Goal: Go to known website: Go to known website

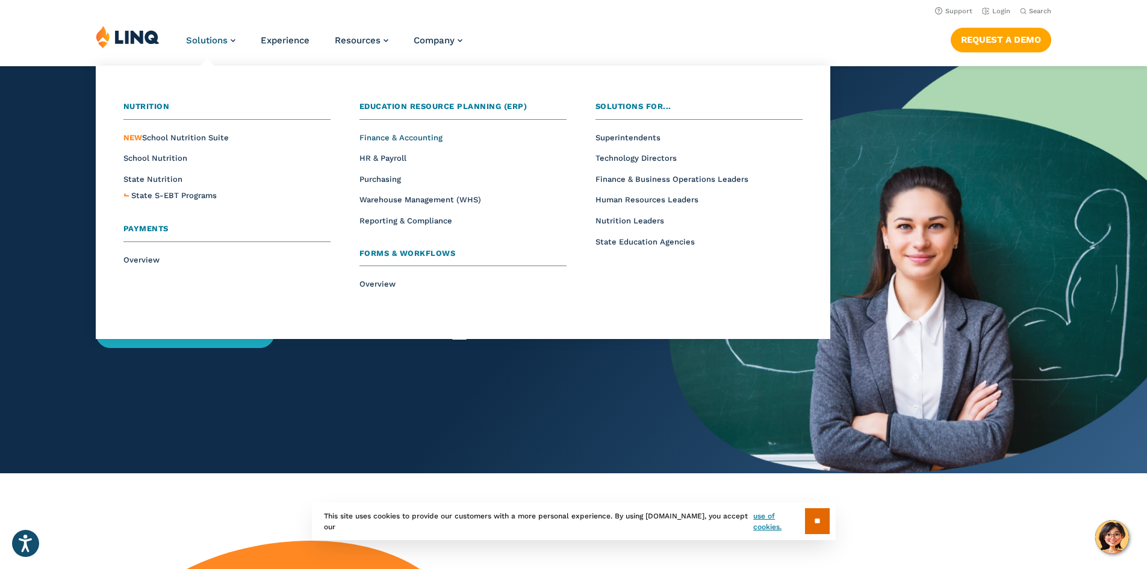
click at [370, 135] on span "Finance & Accounting" at bounding box center [400, 137] width 83 height 9
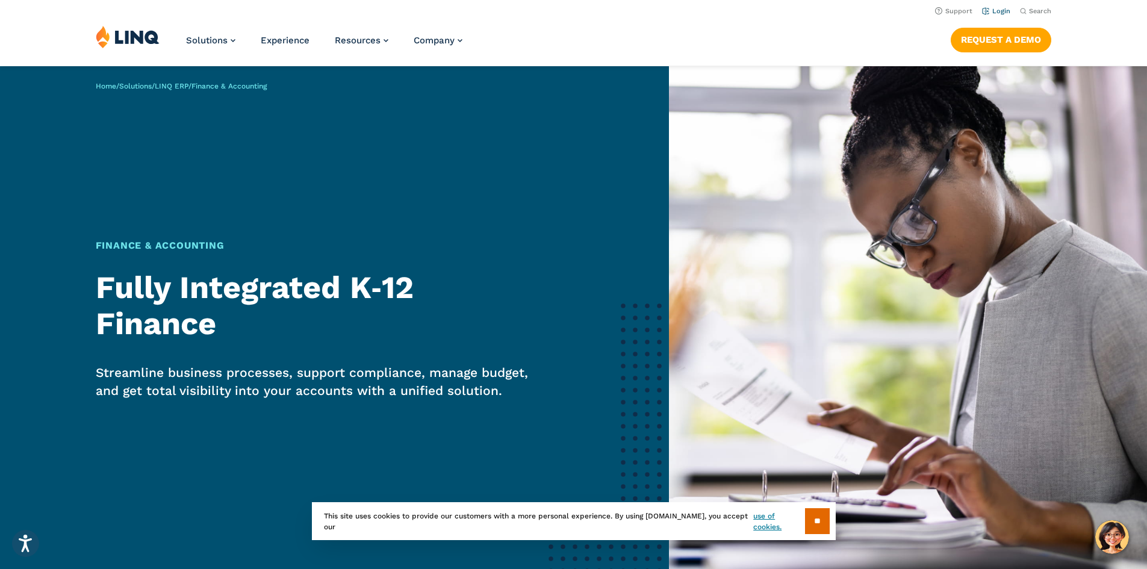
click at [992, 17] on li "Login" at bounding box center [996, 10] width 28 height 13
click at [992, 14] on link "Login" at bounding box center [996, 11] width 28 height 8
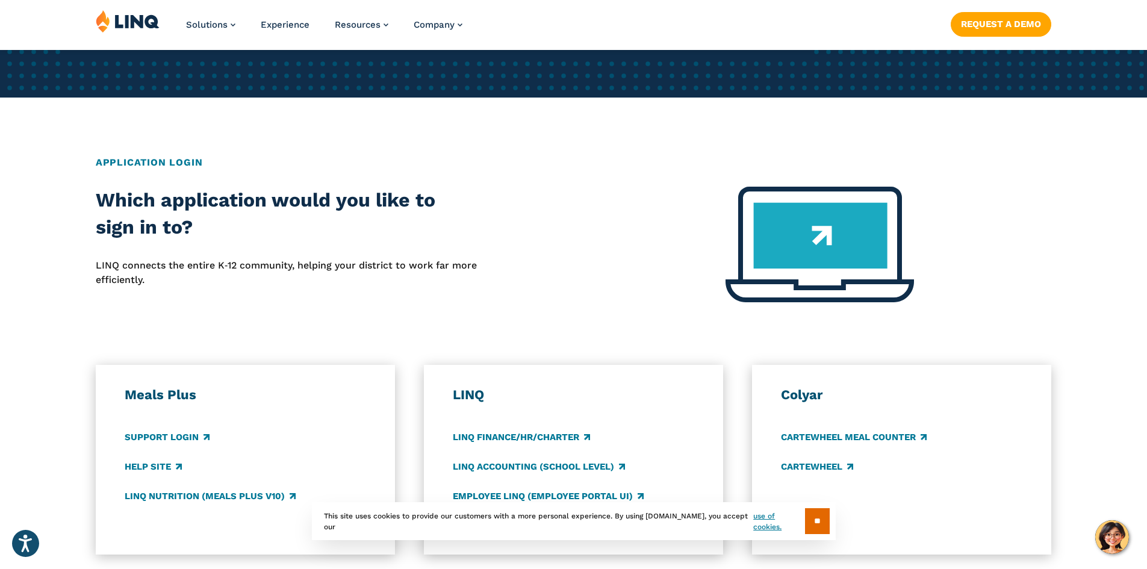
scroll to position [482, 0]
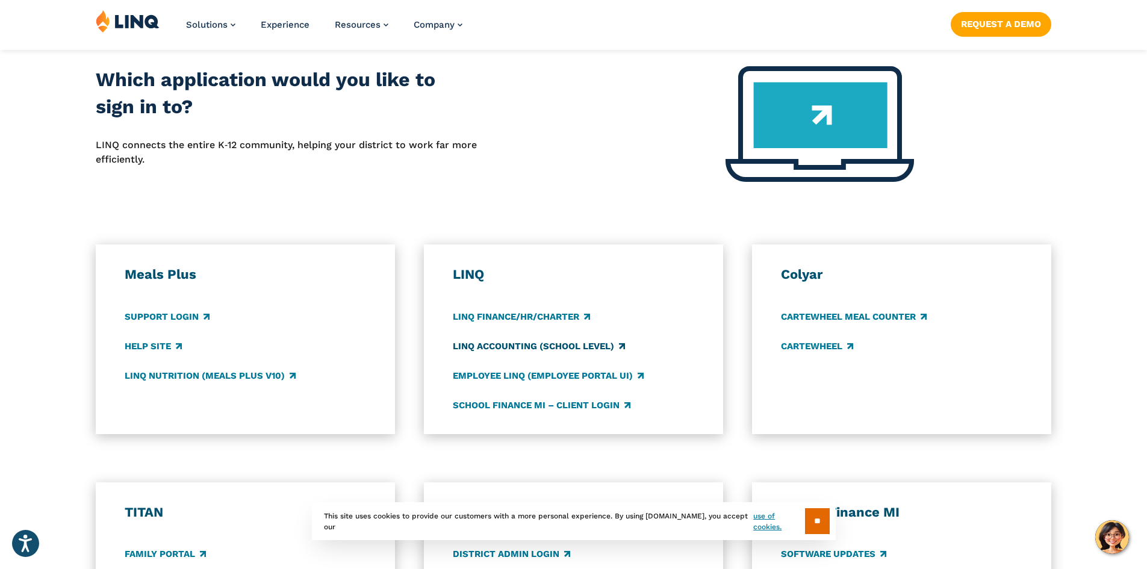
click at [517, 350] on link "LINQ Accounting (school level)" at bounding box center [539, 346] width 172 height 13
click at [504, 317] on link "LINQ Finance/HR/Charter" at bounding box center [521, 316] width 137 height 13
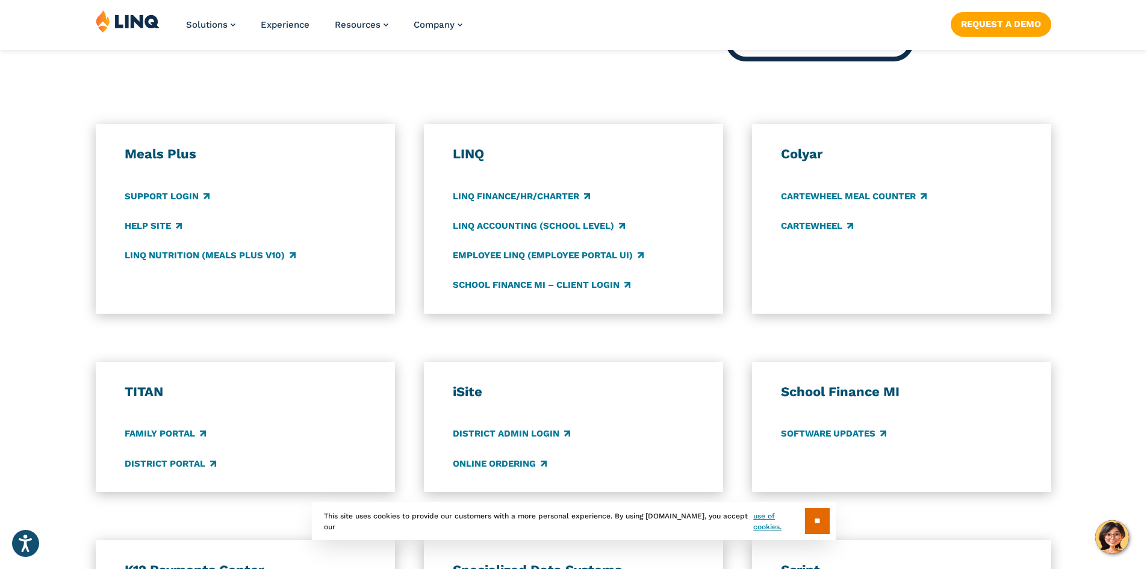
scroll to position [662, 0]
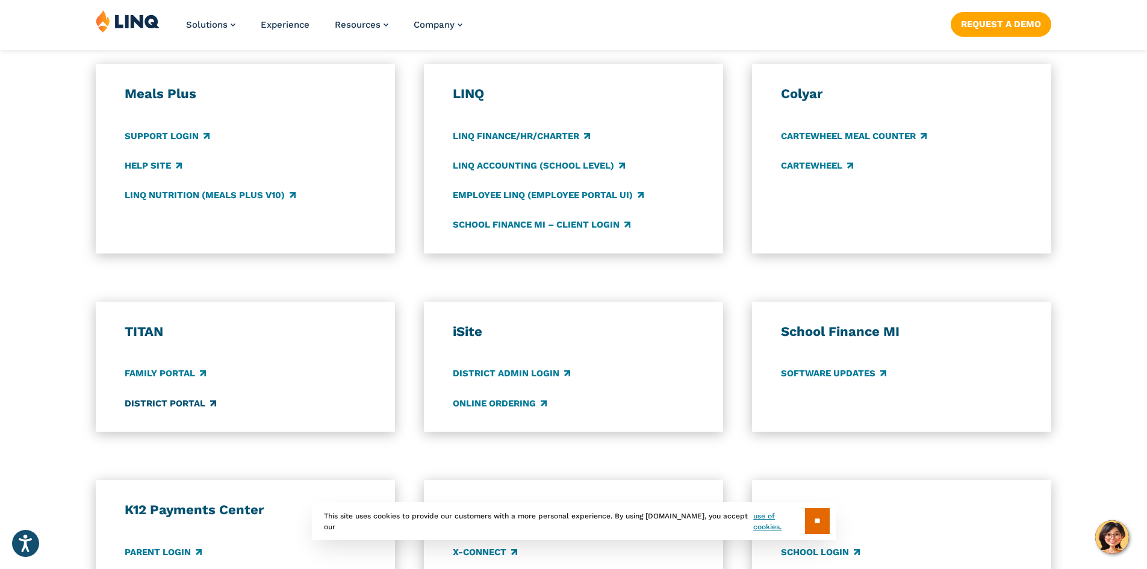
click at [151, 397] on link "District Portal" at bounding box center [171, 403] width 92 height 13
